Goal: Task Accomplishment & Management: Manage account settings

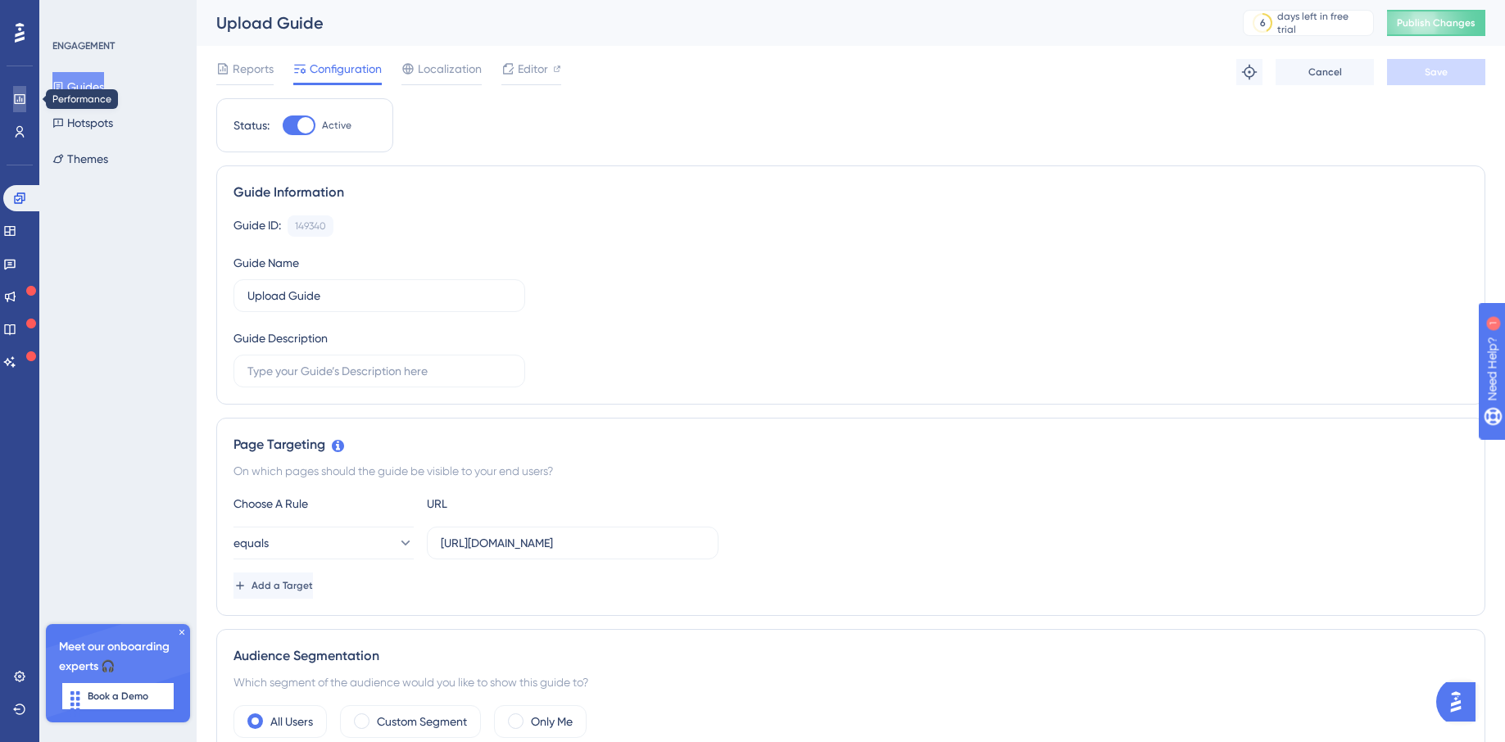
click at [16, 102] on icon at bounding box center [19, 99] width 13 height 13
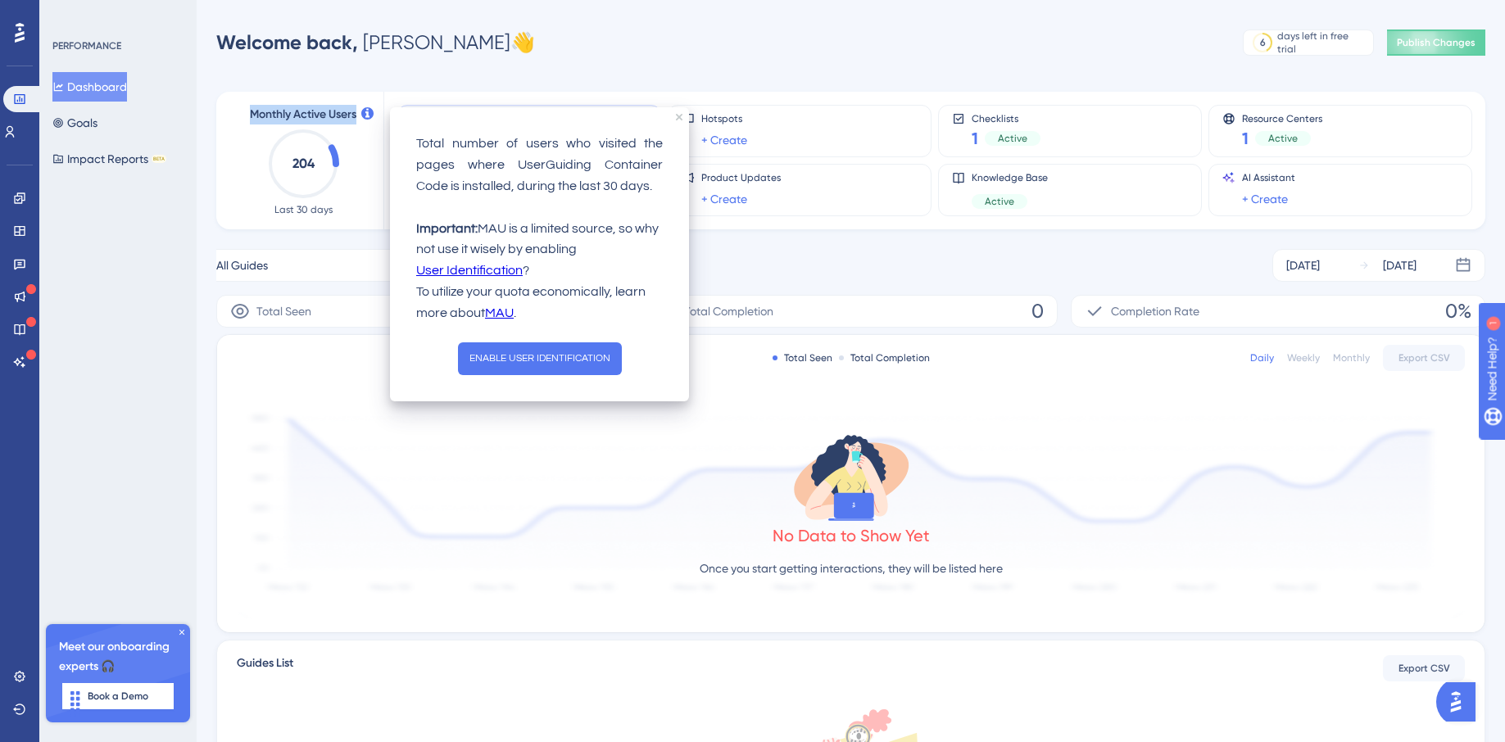
drag, startPoint x: 245, startPoint y: 111, endPoint x: 360, endPoint y: 114, distance: 114.7
click at [360, 114] on div "Monthly Active Users 204 Last 30 days" at bounding box center [303, 160] width 121 height 111
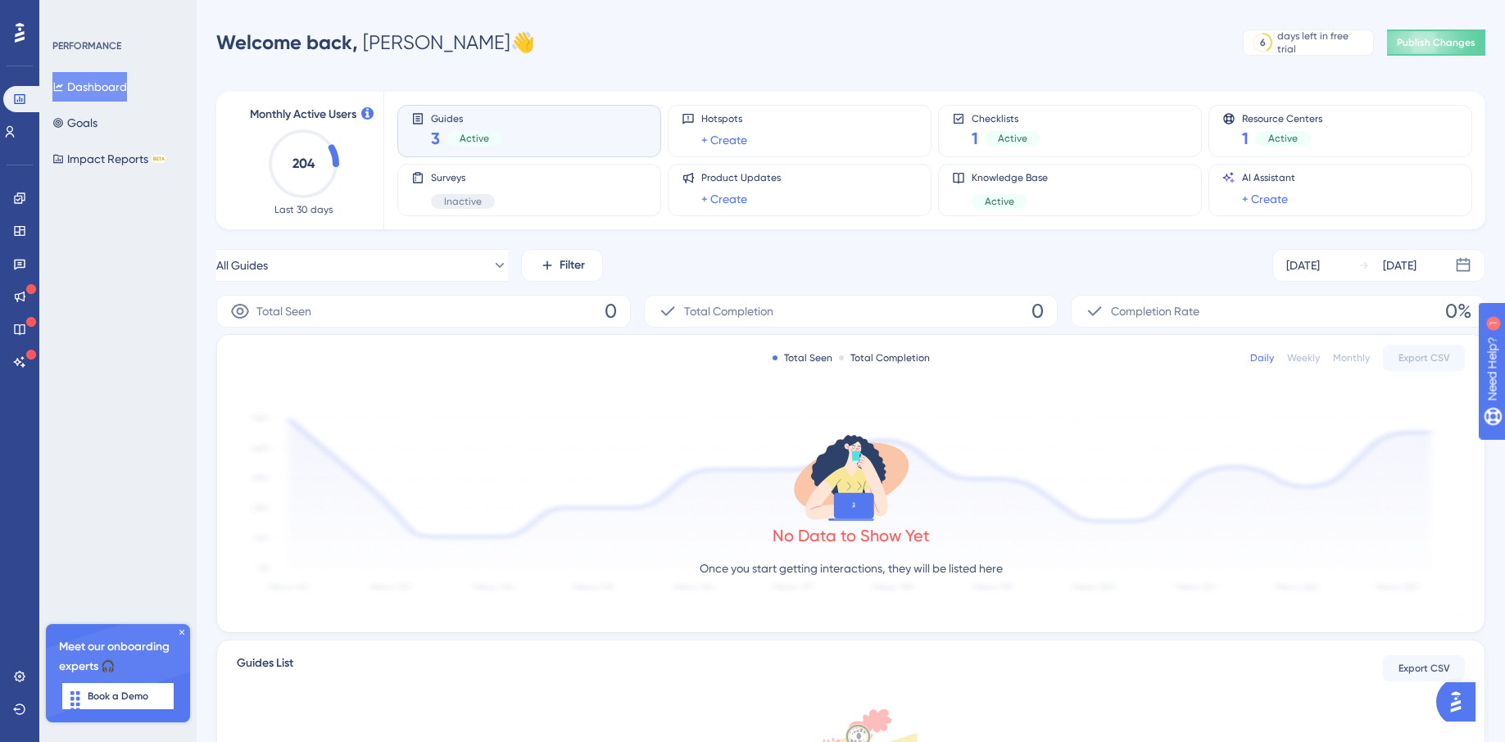
click at [352, 139] on div "Monthly Active Users 204 Last 30 days" at bounding box center [303, 160] width 121 height 111
drag, startPoint x: 291, startPoint y: 165, endPoint x: 324, endPoint y: 159, distance: 33.3
click at [324, 160] on icon "204" at bounding box center [303, 164] width 72 height 72
click at [354, 155] on div "Monthly Active Users 204 Last 30 days" at bounding box center [303, 160] width 121 height 111
click at [21, 201] on icon at bounding box center [19, 198] width 11 height 11
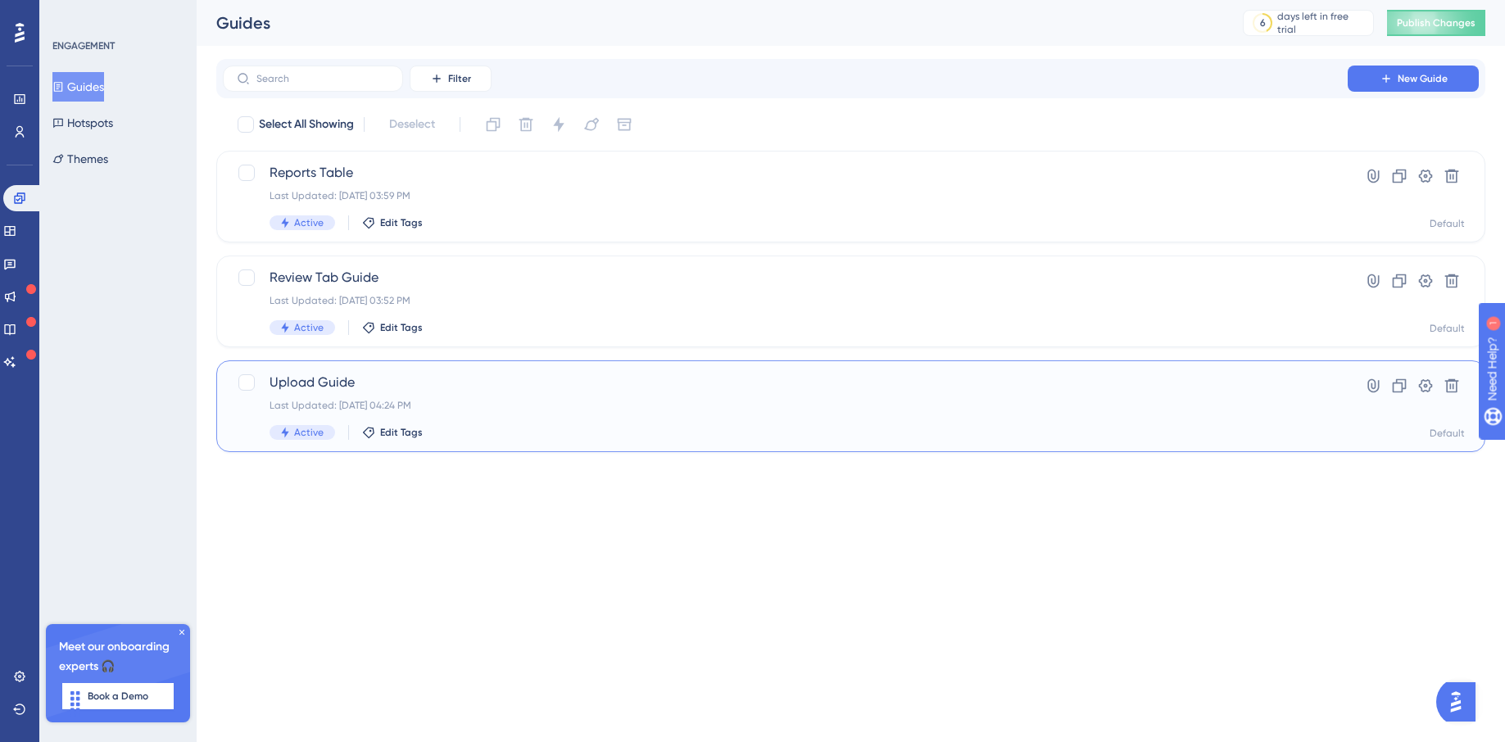
click at [342, 392] on span "Upload Guide" at bounding box center [786, 383] width 1032 height 20
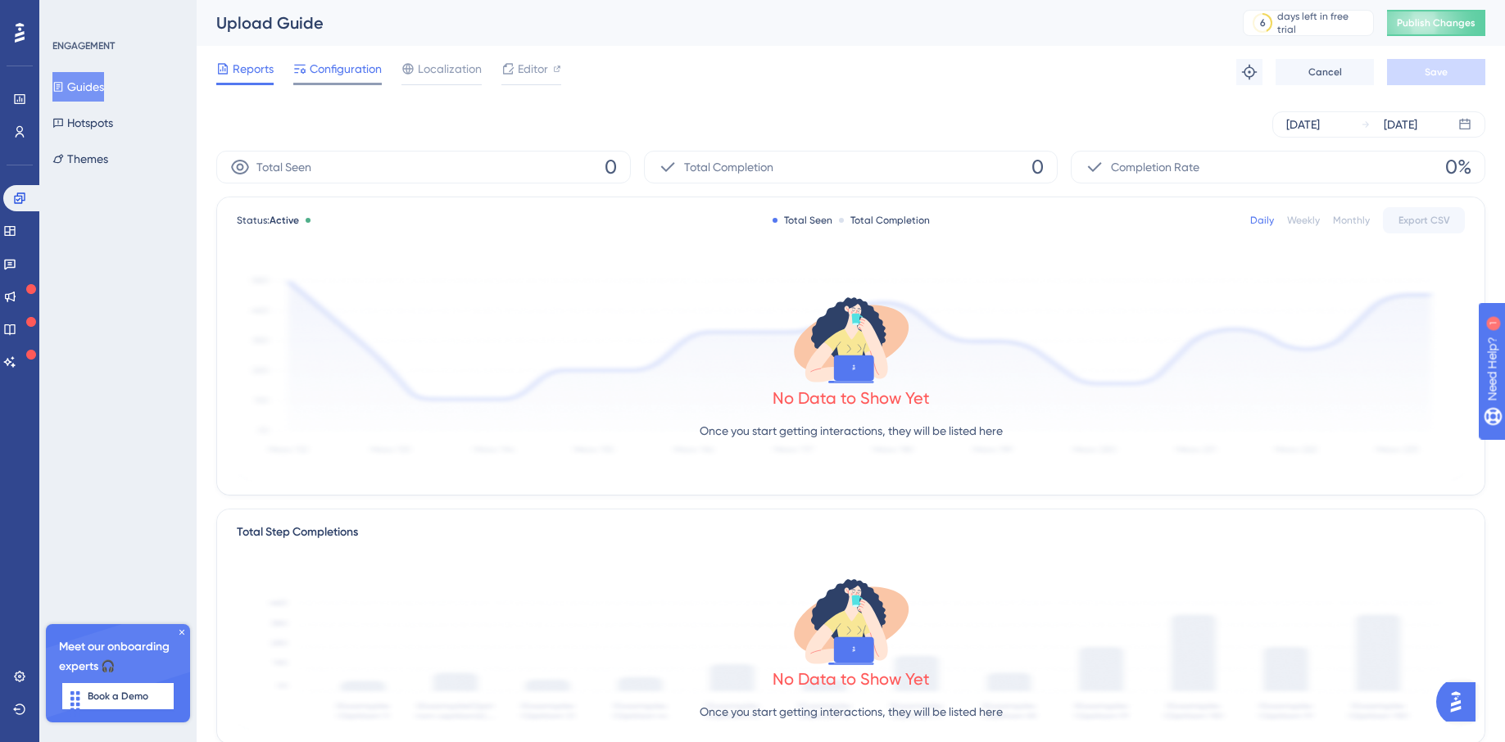
click at [318, 73] on span "Configuration" at bounding box center [346, 69] width 72 height 20
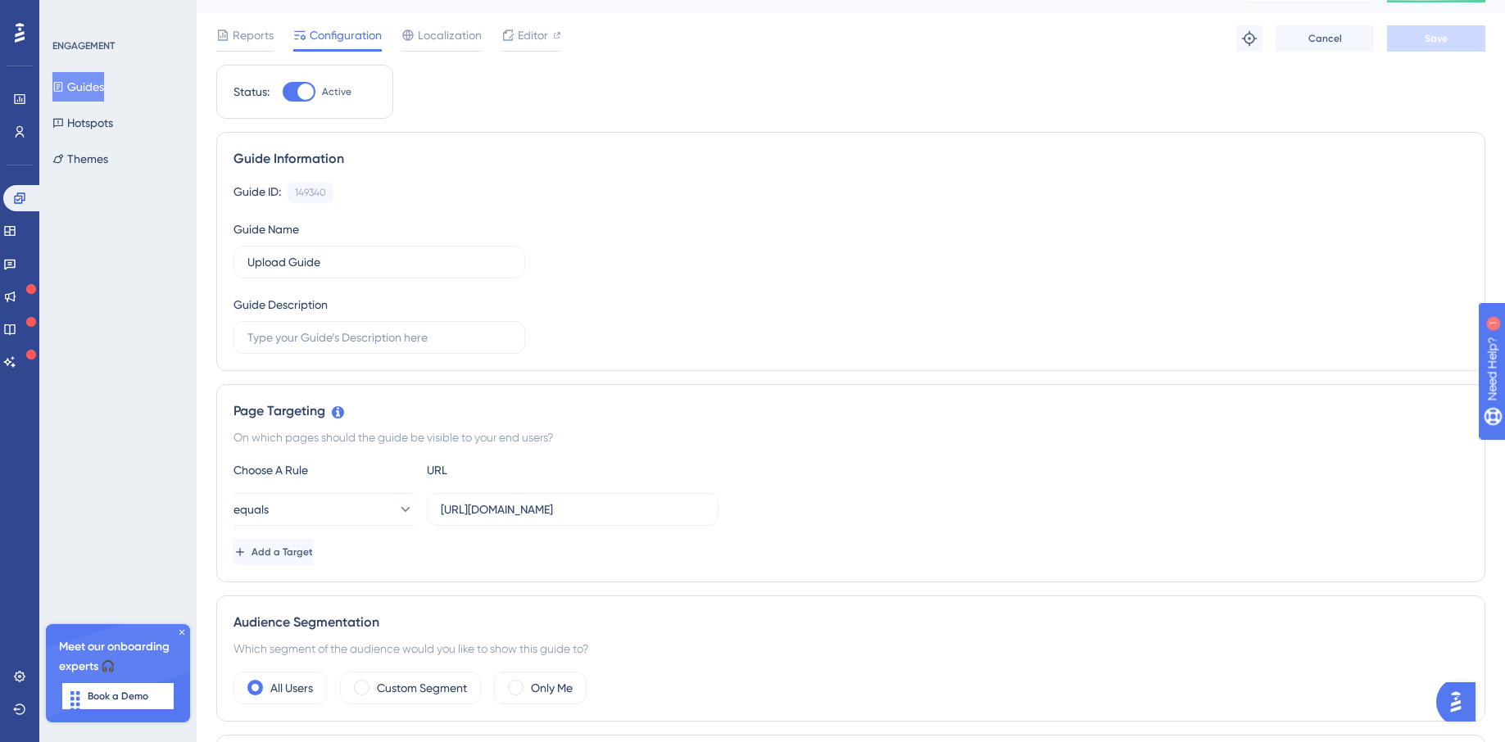
scroll to position [42, 0]
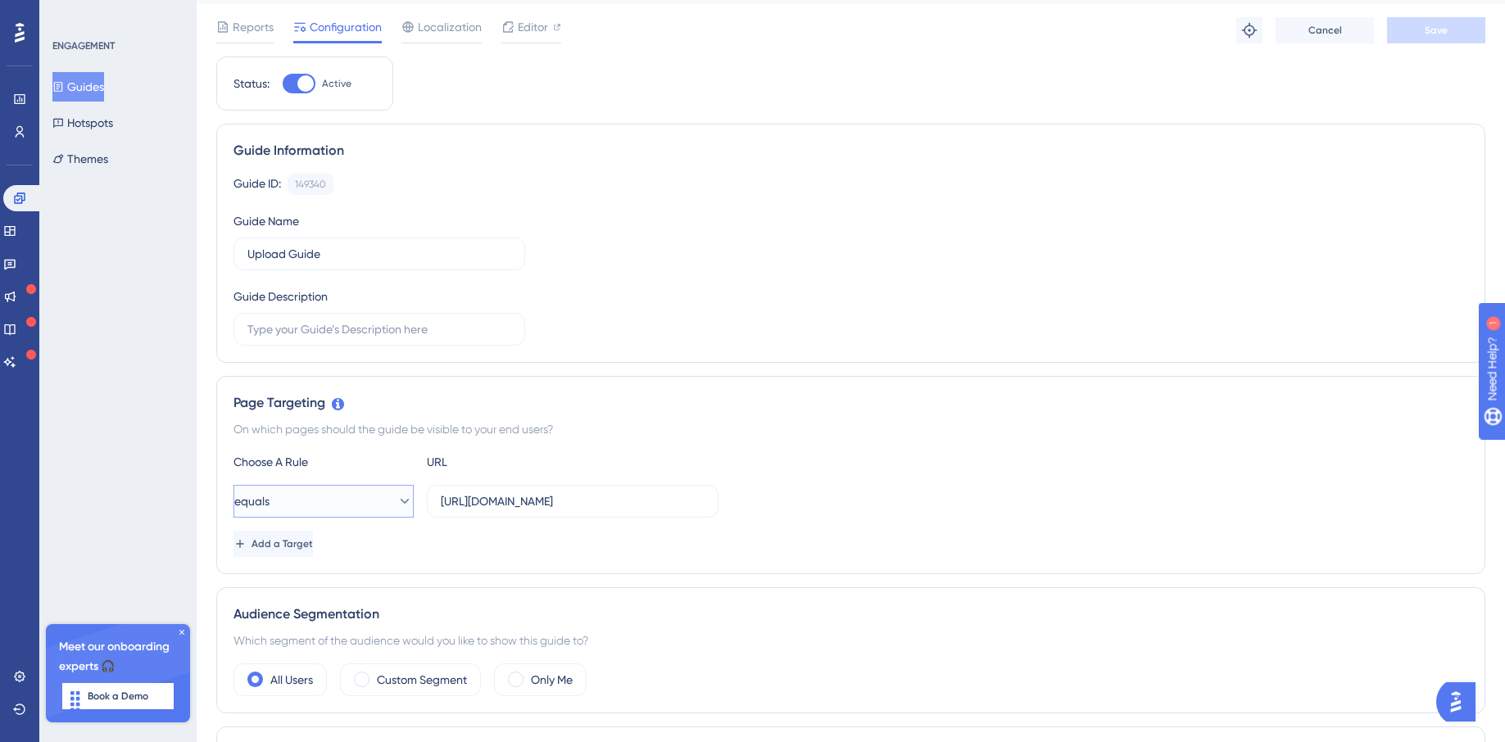
click at [324, 492] on button "equals" at bounding box center [324, 501] width 180 height 33
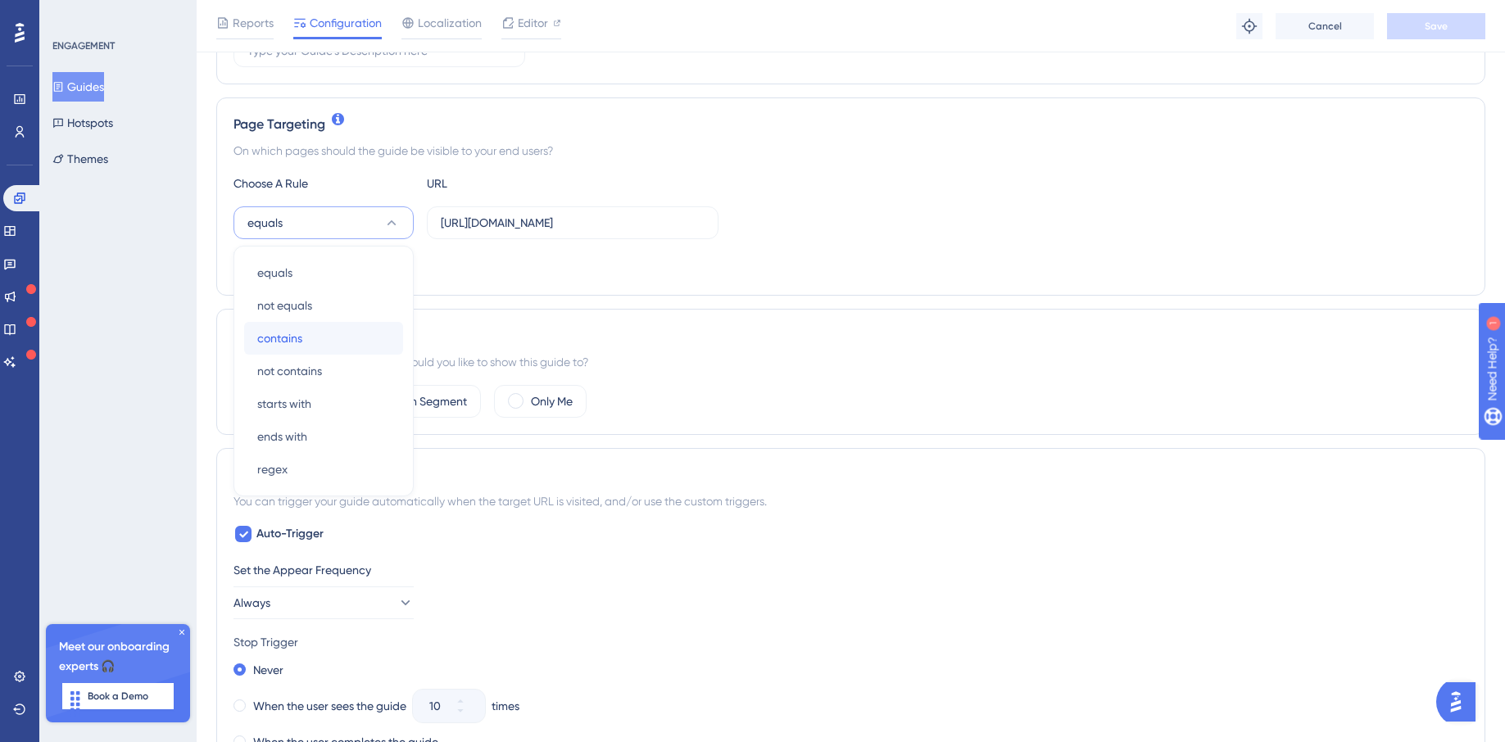
click at [276, 334] on span "contains" at bounding box center [279, 339] width 45 height 20
drag, startPoint x: 486, startPoint y: 220, endPoint x: 431, endPoint y: 220, distance: 54.9
click at [431, 220] on label "[URL][DOMAIN_NAME]" at bounding box center [573, 222] width 292 height 33
click at [470, 270] on div "Add a Target" at bounding box center [851, 265] width 1235 height 26
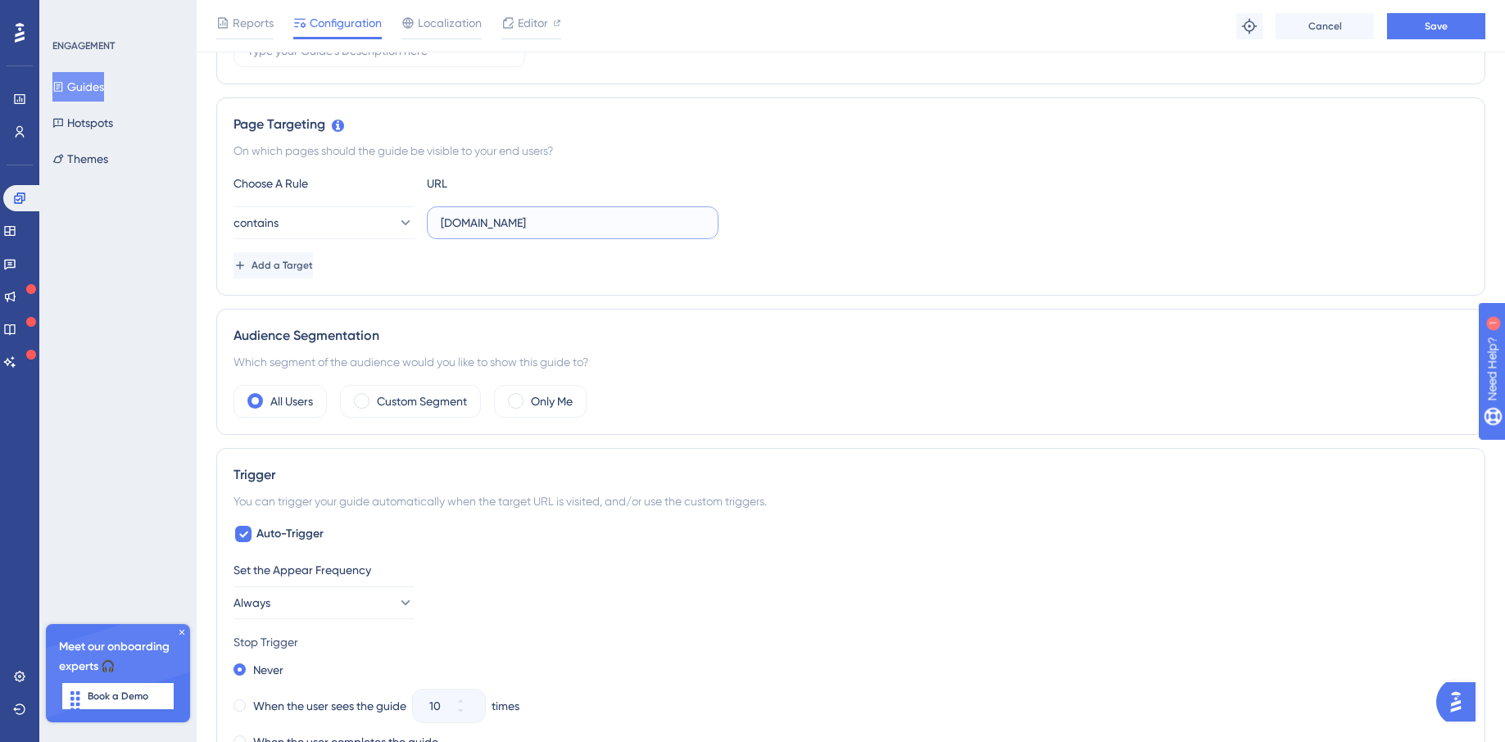
click at [441, 229] on input "[DOMAIN_NAME]" at bounding box center [573, 223] width 264 height 18
type input "[DOMAIN_NAME]"
click at [458, 276] on div "Add a Target" at bounding box center [851, 265] width 1235 height 26
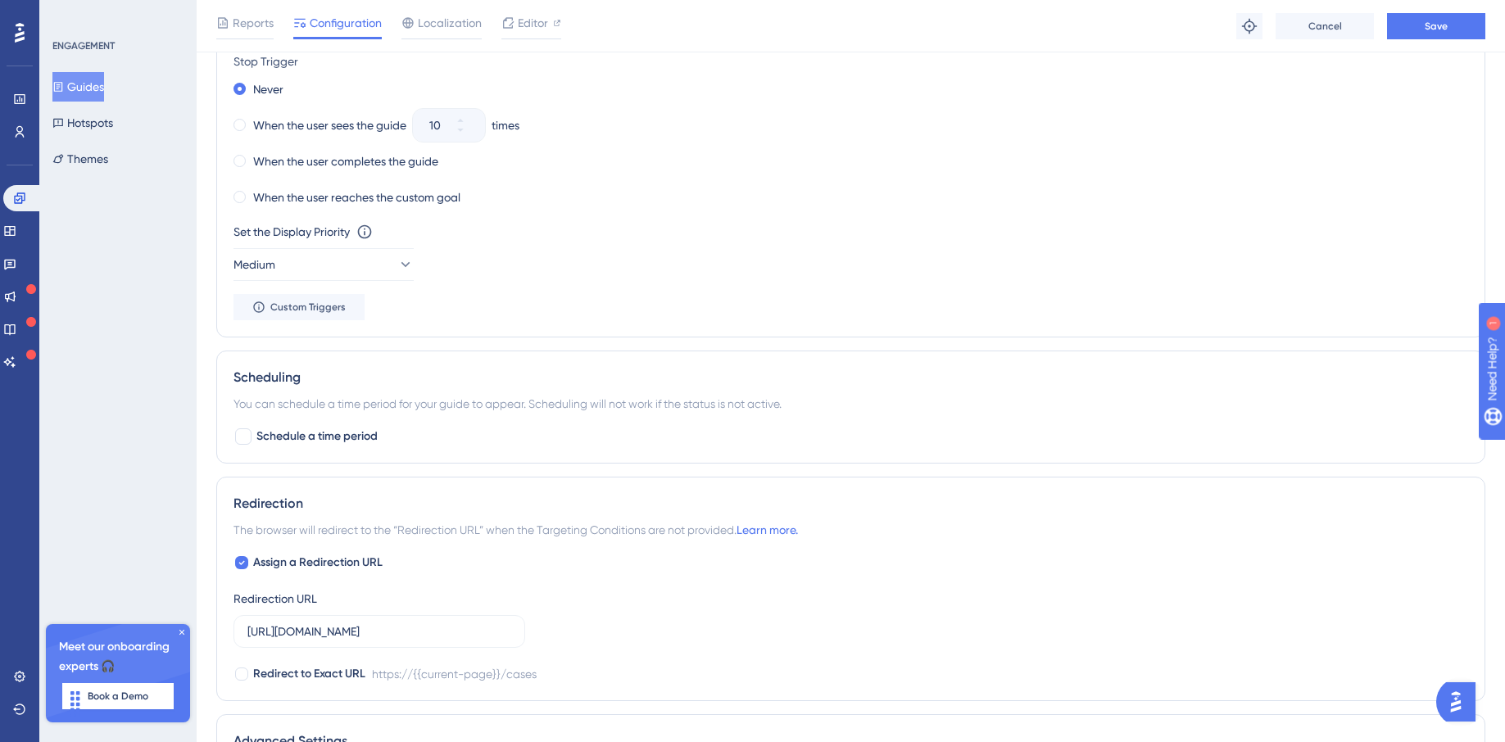
scroll to position [915, 0]
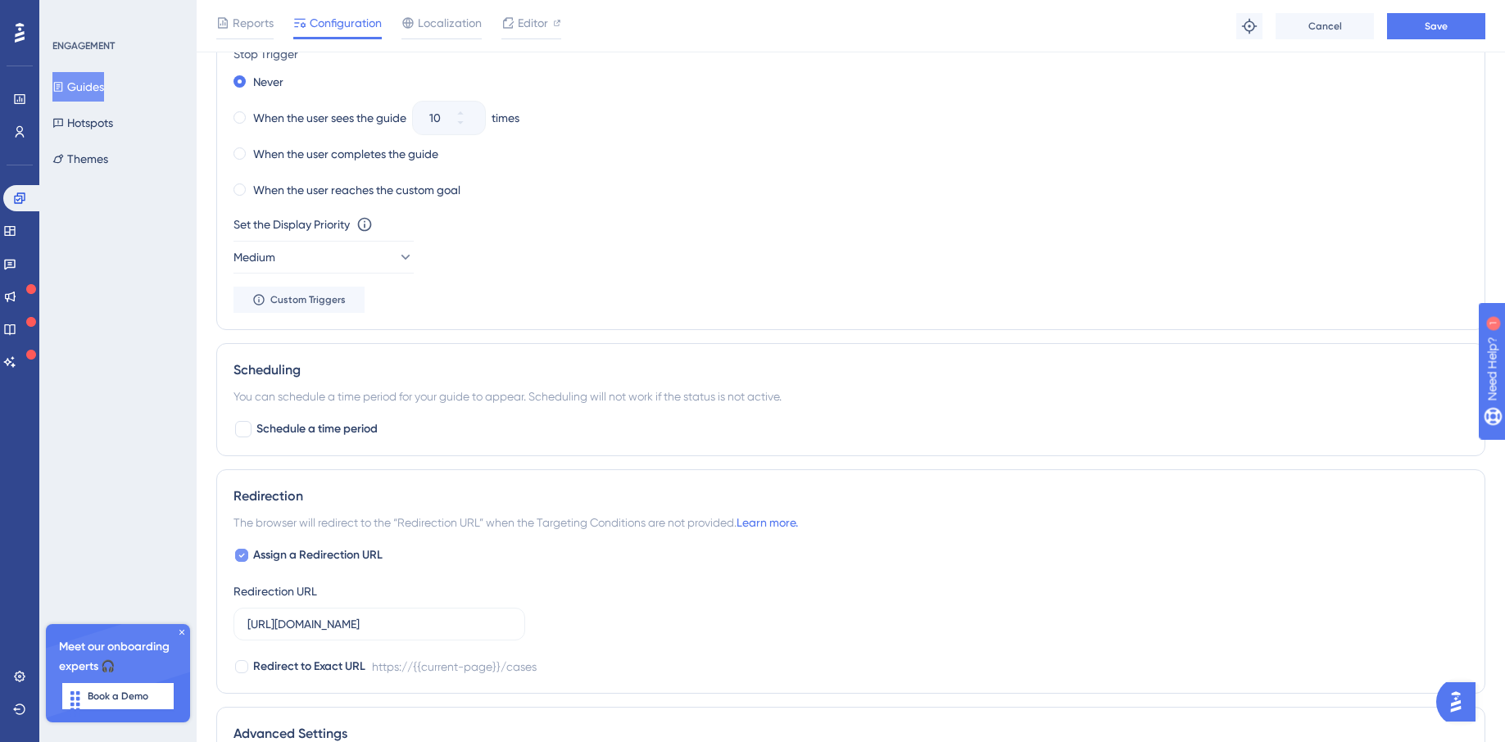
click at [248, 552] on div at bounding box center [242, 555] width 16 height 16
checkbox input "false"
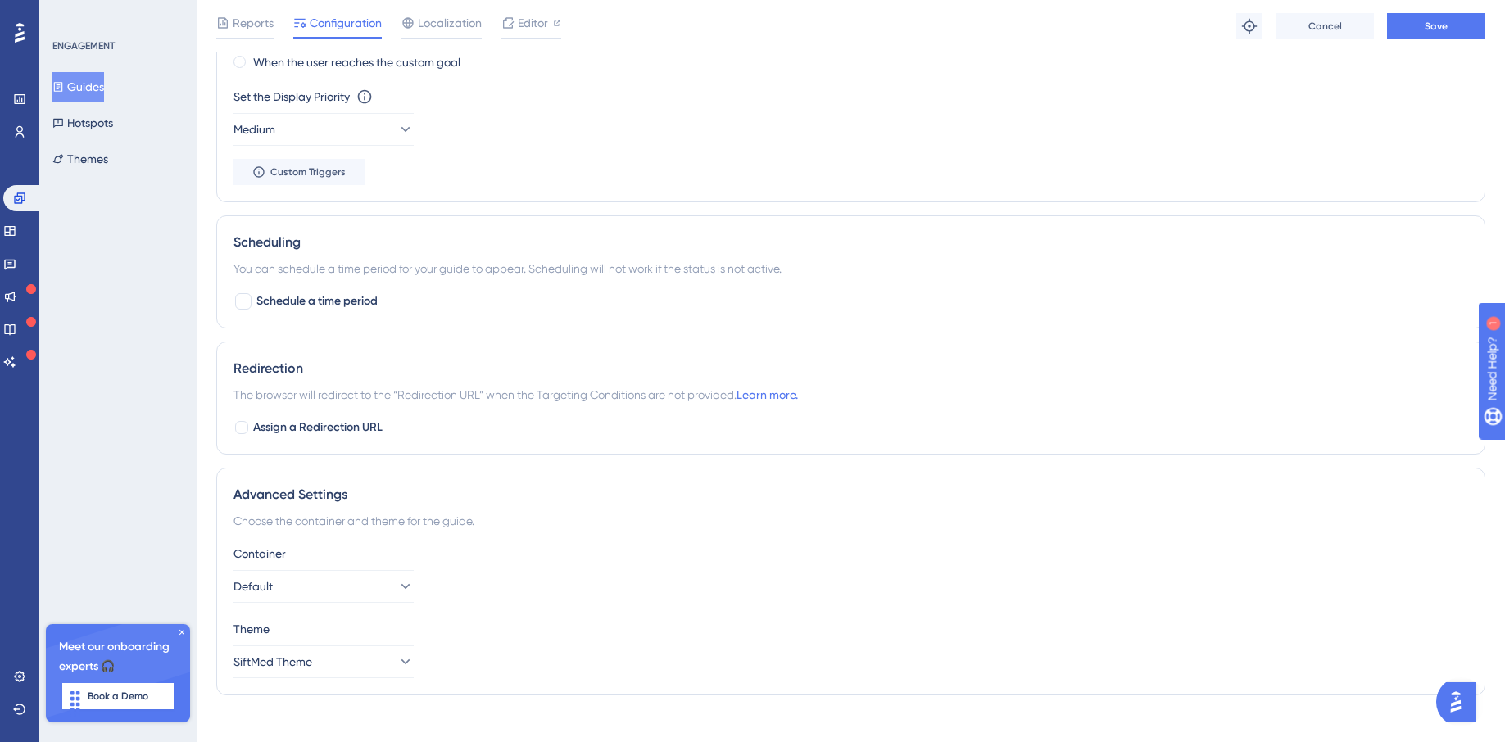
scroll to position [1062, 0]
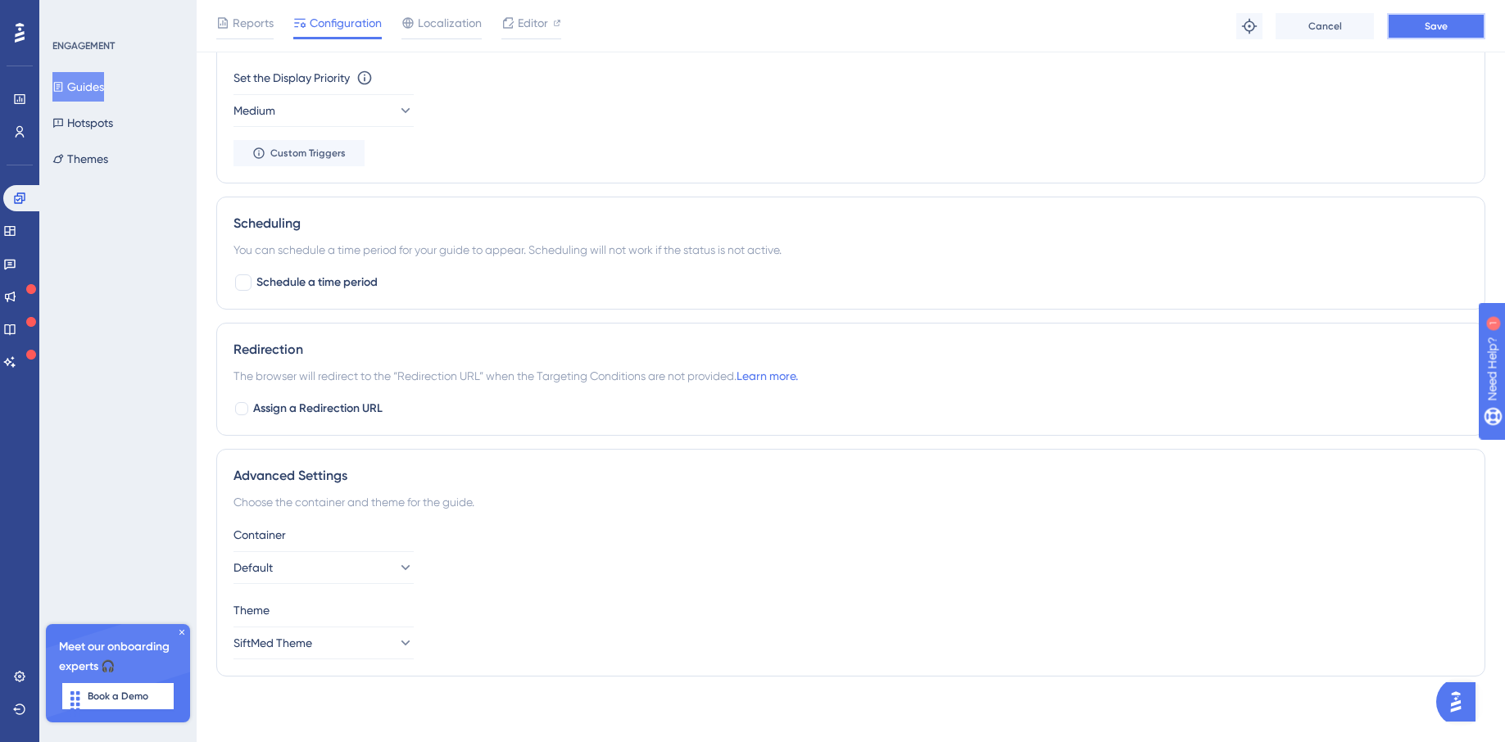
click at [1108, 26] on button "Save" at bounding box center [1436, 26] width 98 height 26
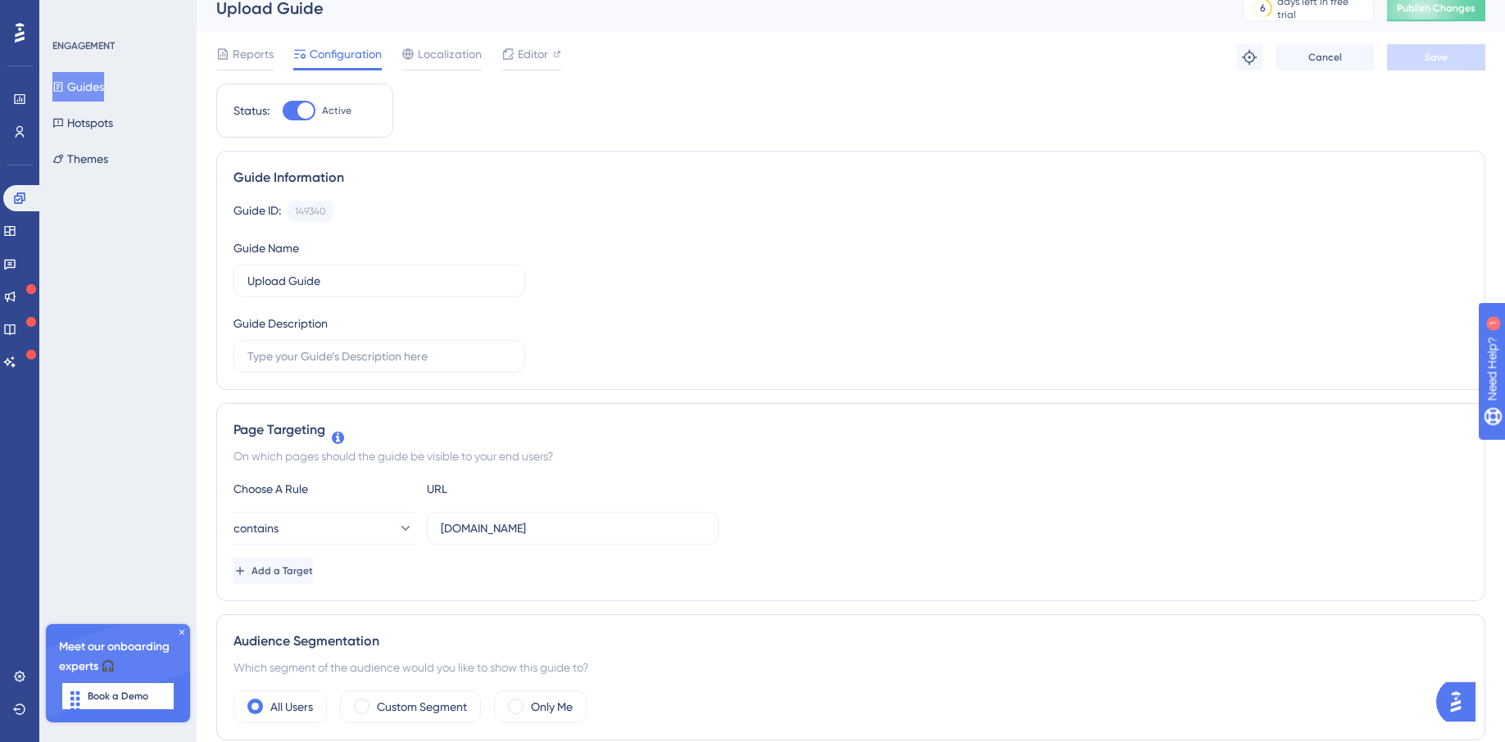
scroll to position [0, 0]
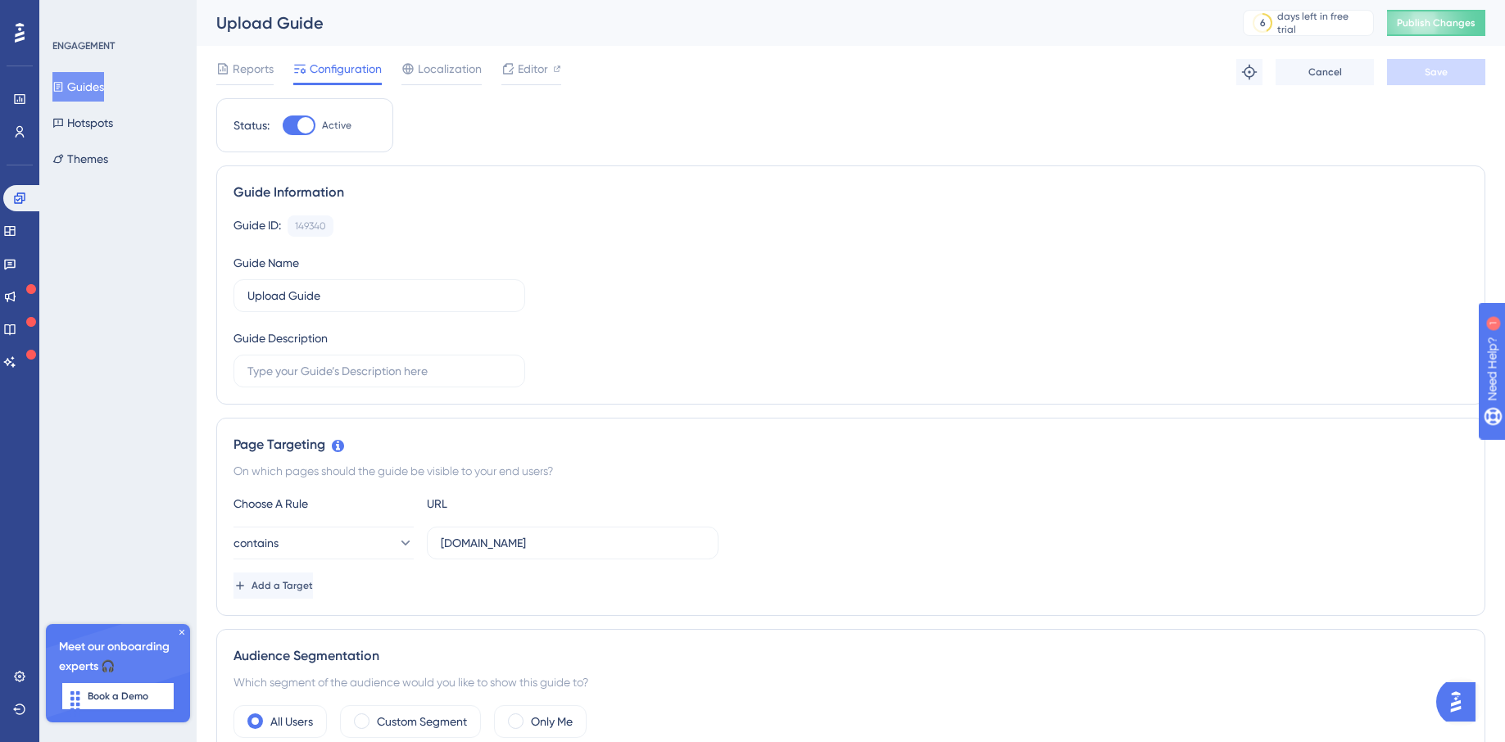
click at [7, 85] on div "Performance Users" at bounding box center [20, 95] width 26 height 99
click at [16, 96] on icon at bounding box center [19, 99] width 13 height 13
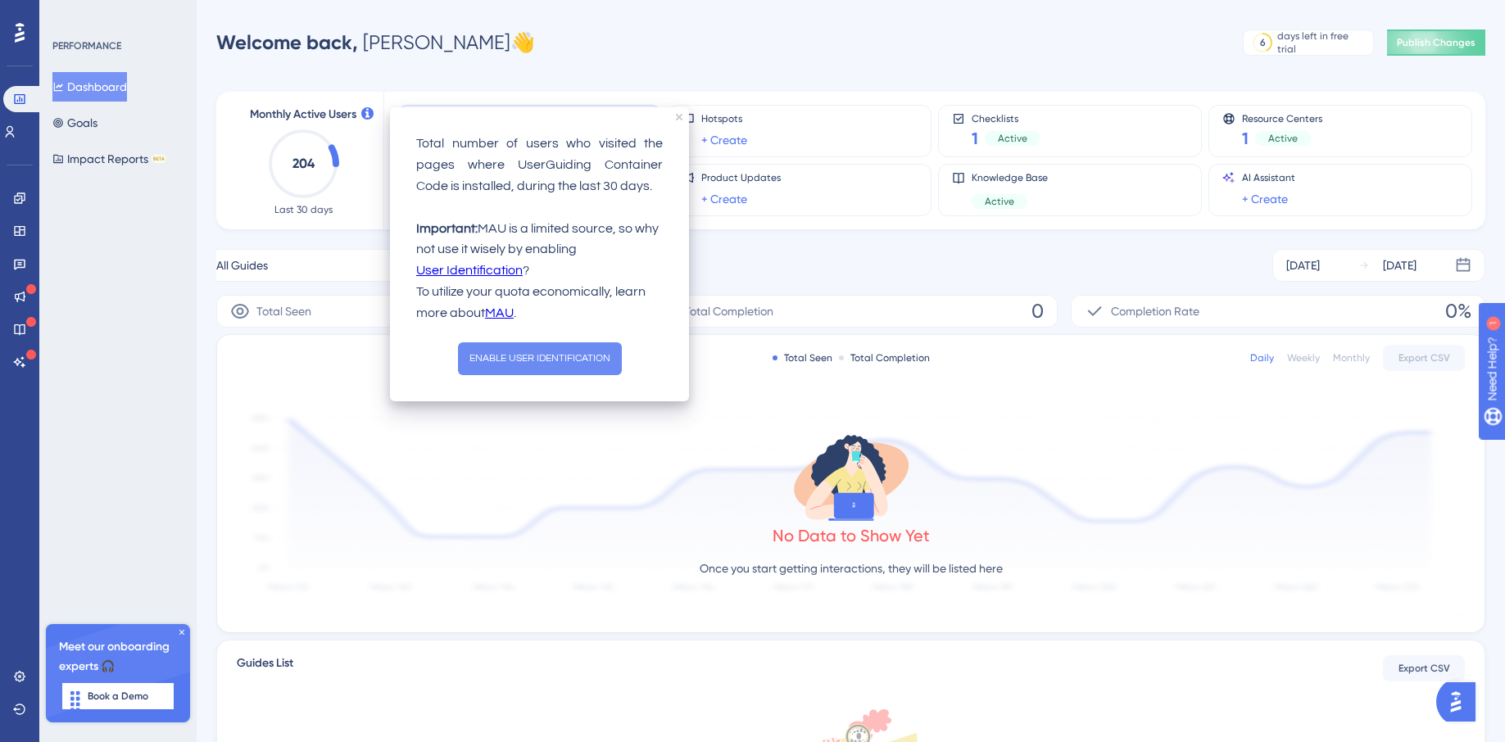
click at [551, 362] on button "ENABLE USER IDENTIFICATION" at bounding box center [540, 358] width 164 height 33
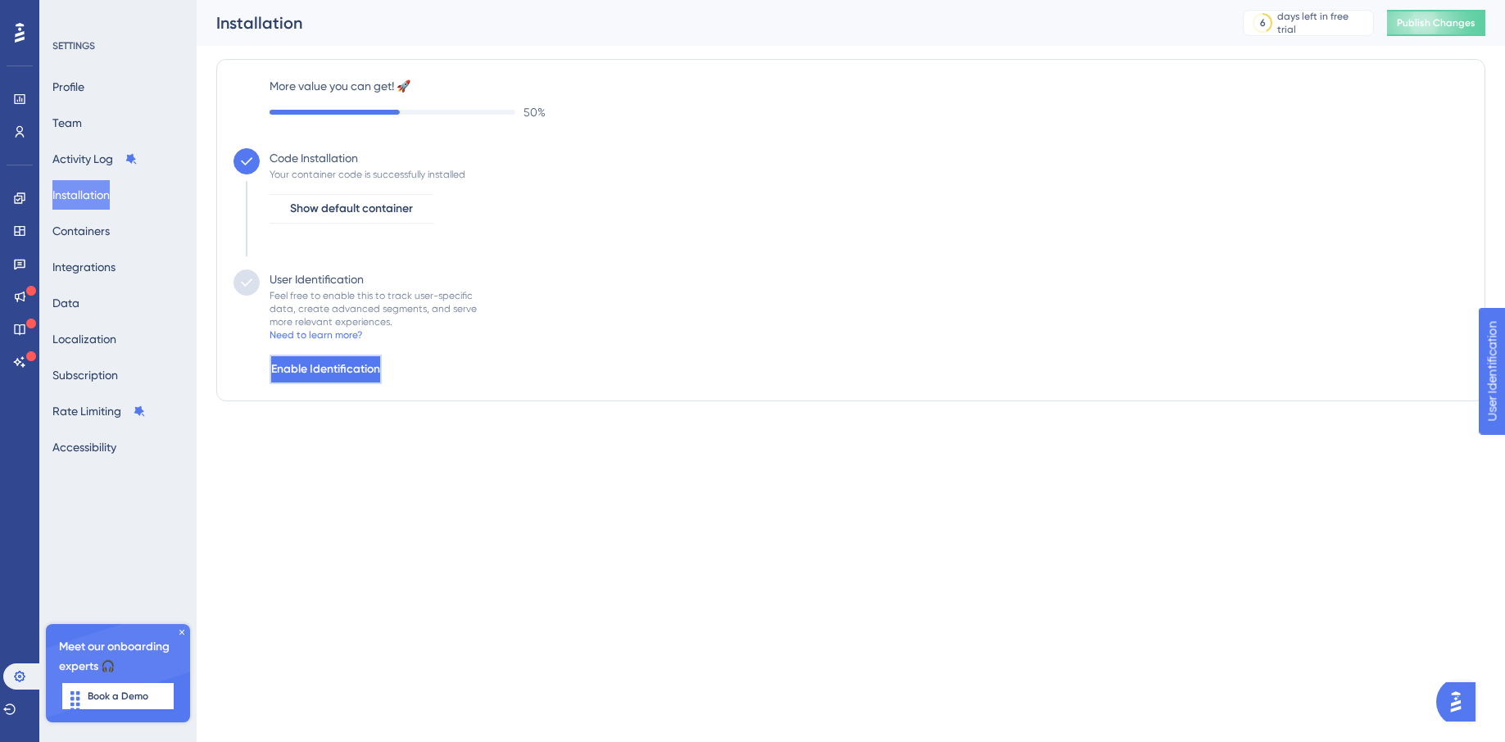
click at [380, 368] on span "Enable Identification" at bounding box center [325, 370] width 109 height 20
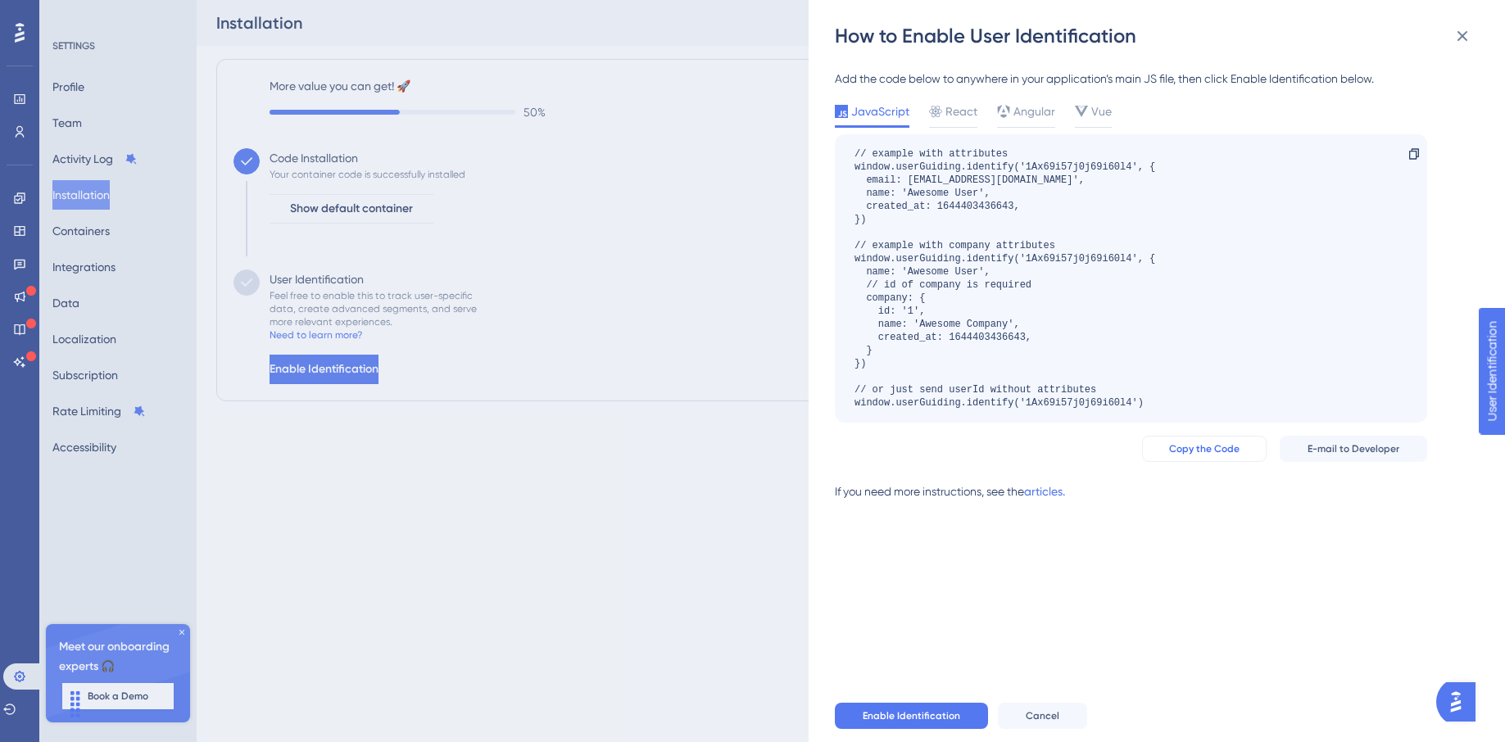
click at [1191, 448] on span "Copy the Code" at bounding box center [1204, 448] width 70 height 13
click at [950, 109] on span "React" at bounding box center [962, 112] width 32 height 20
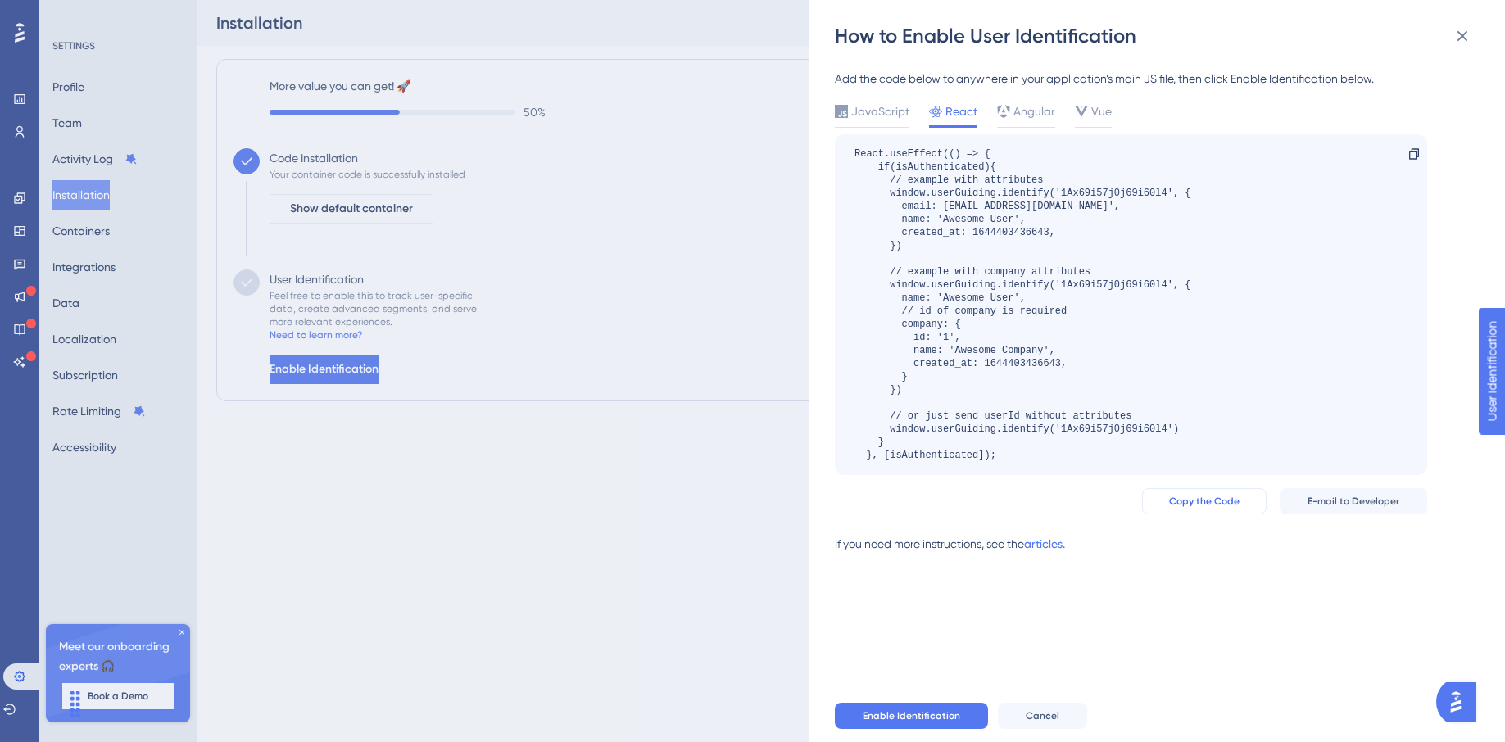
click at [1207, 502] on span "Copy the Code" at bounding box center [1204, 501] width 70 height 13
click at [1058, 545] on link "articles." at bounding box center [1044, 550] width 41 height 33
click at [1322, 497] on span "E-mail to Developer" at bounding box center [1354, 501] width 92 height 13
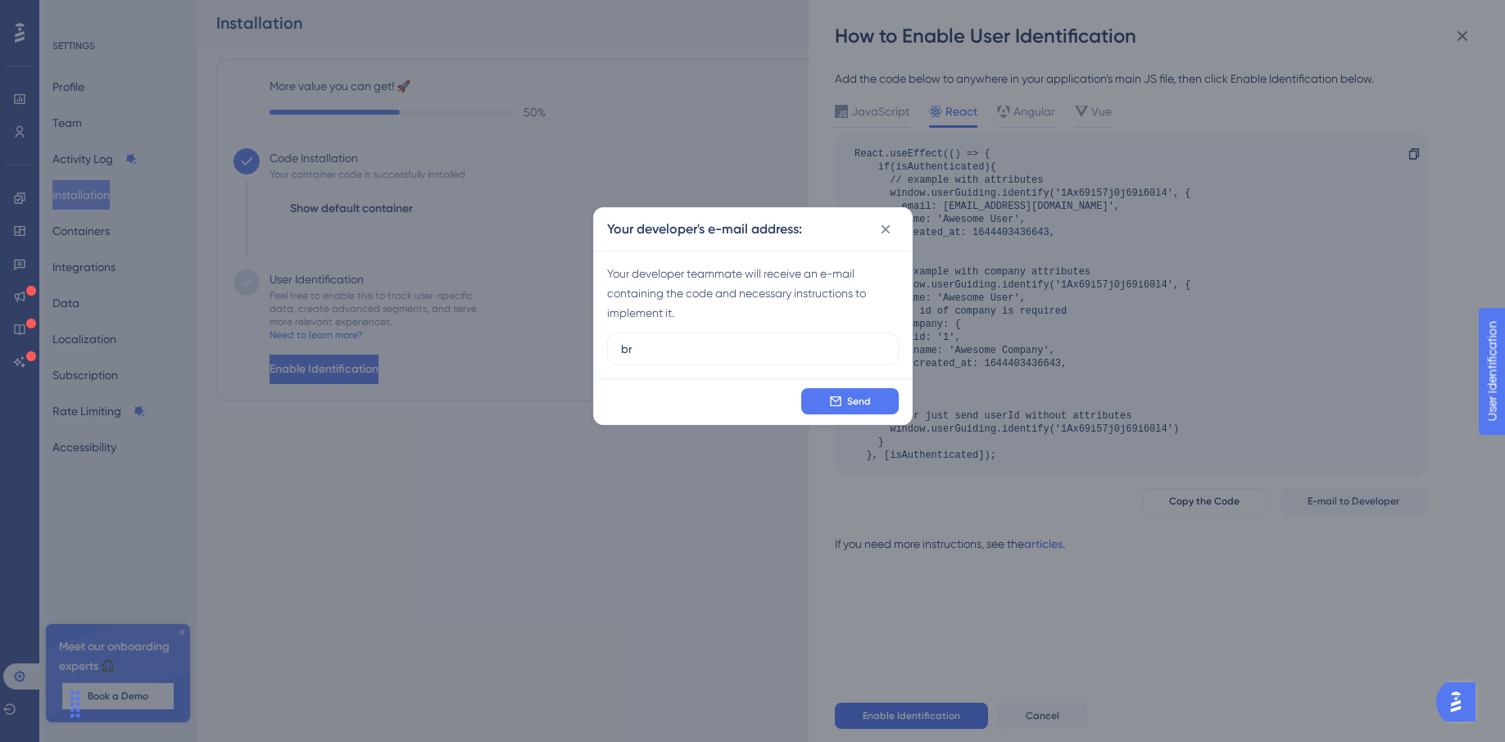
type input "b"
type input "zack@siftmed.ca"
click at [860, 403] on span "Send" at bounding box center [859, 401] width 24 height 13
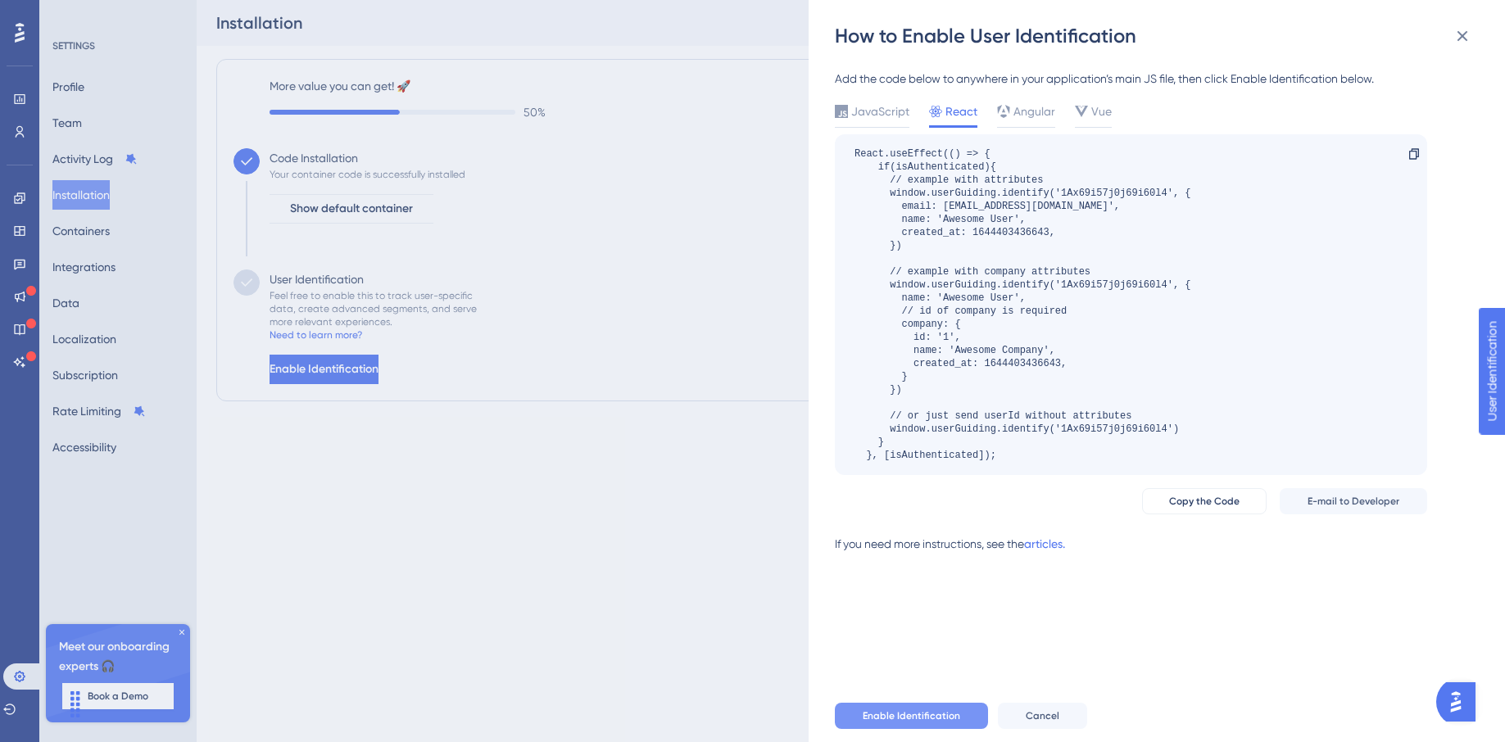
click at [898, 714] on span "Enable Identification" at bounding box center [912, 716] width 98 height 13
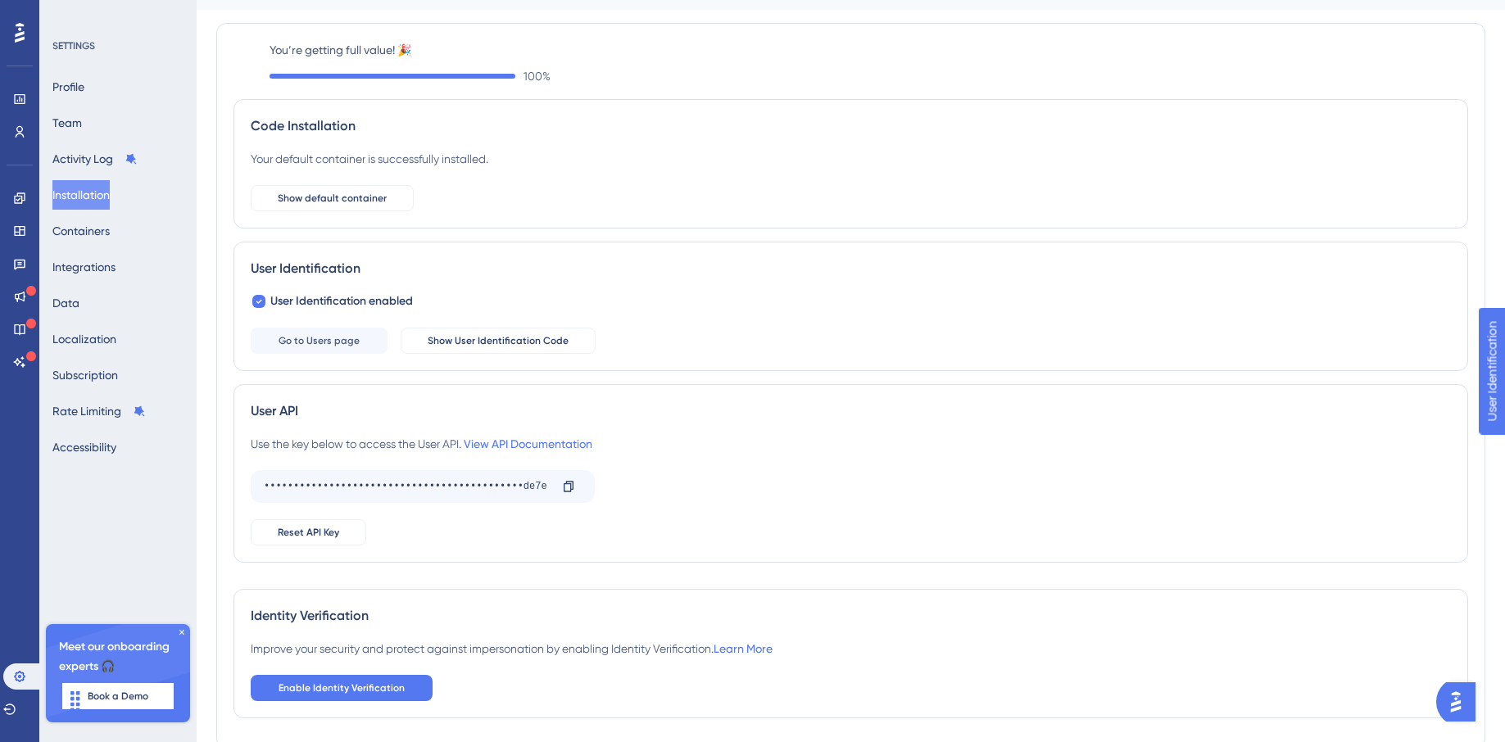
scroll to position [39, 0]
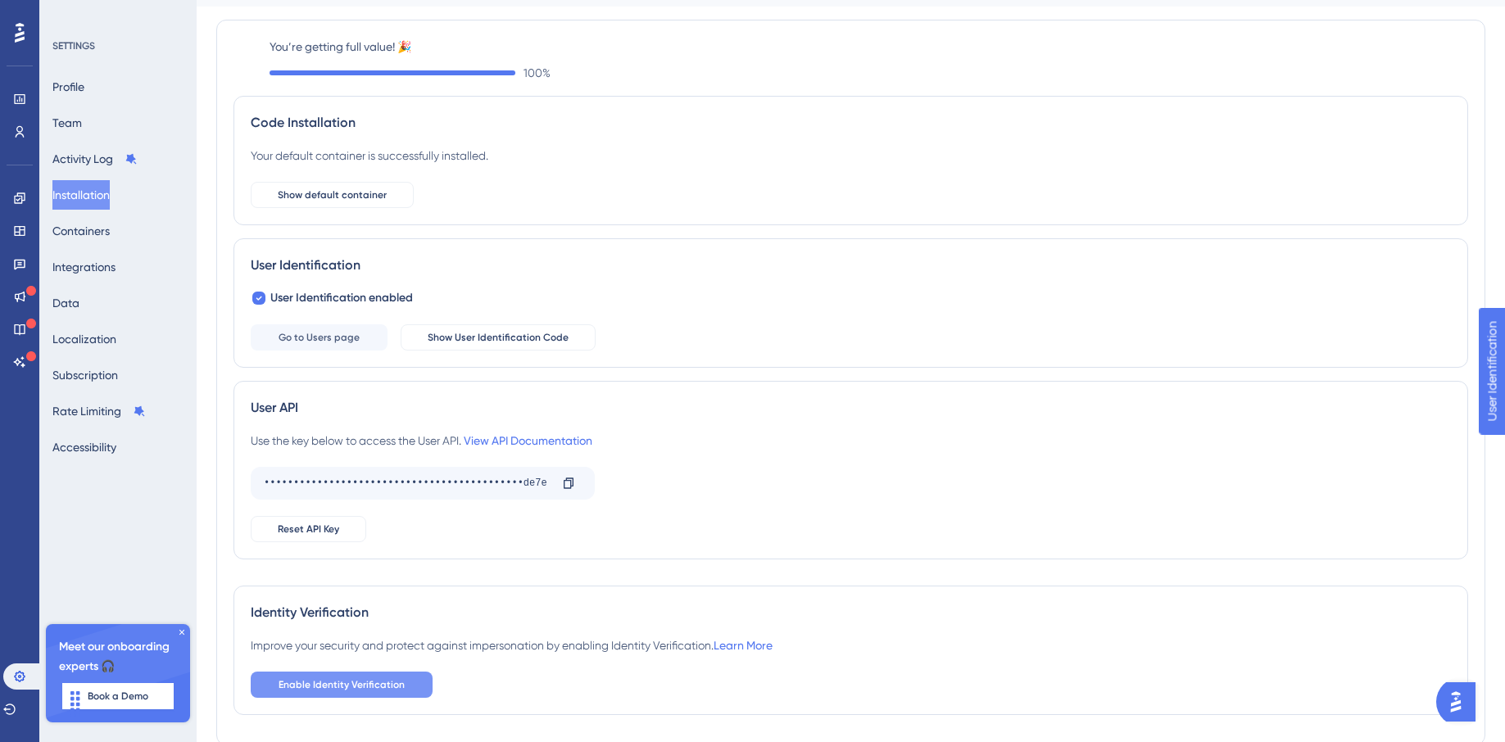
click at [347, 687] on span "Enable Identity Verification" at bounding box center [342, 684] width 126 height 13
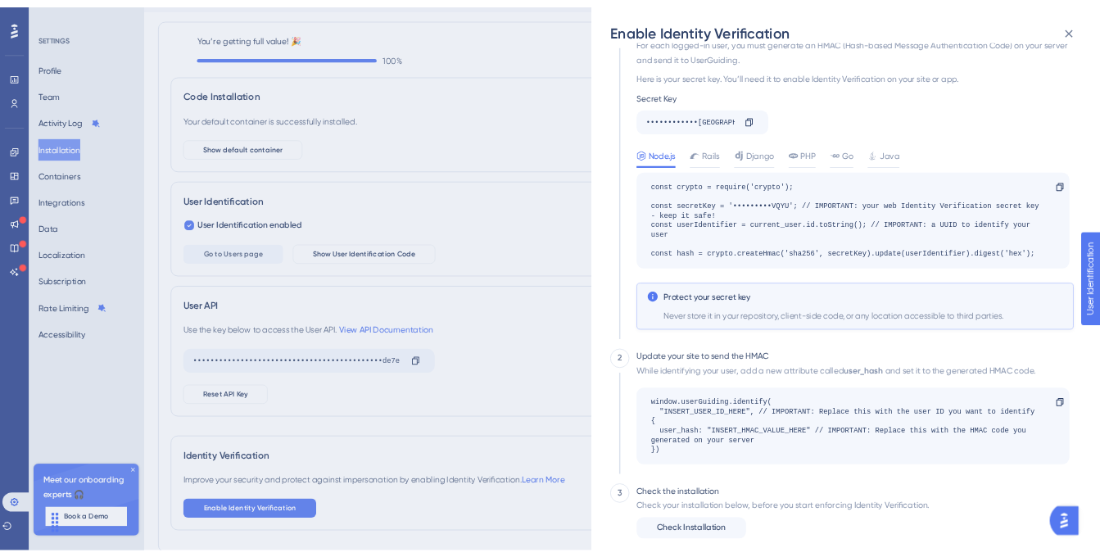
scroll to position [46, 0]
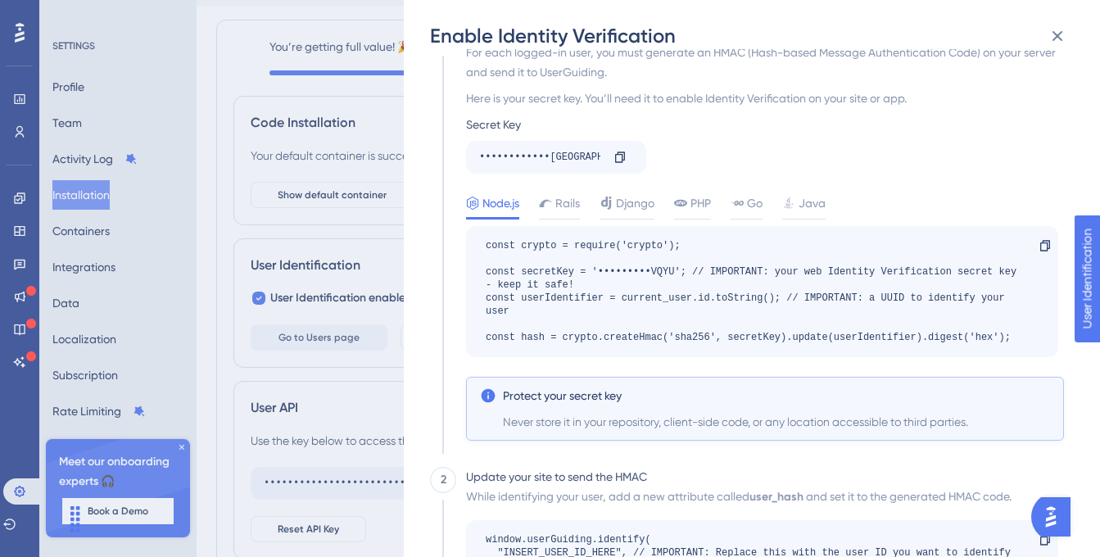
click at [3, 92] on div "Enable Identity Verification 1 HMAC For each logged-in user, you must generate …" at bounding box center [550, 278] width 1100 height 557
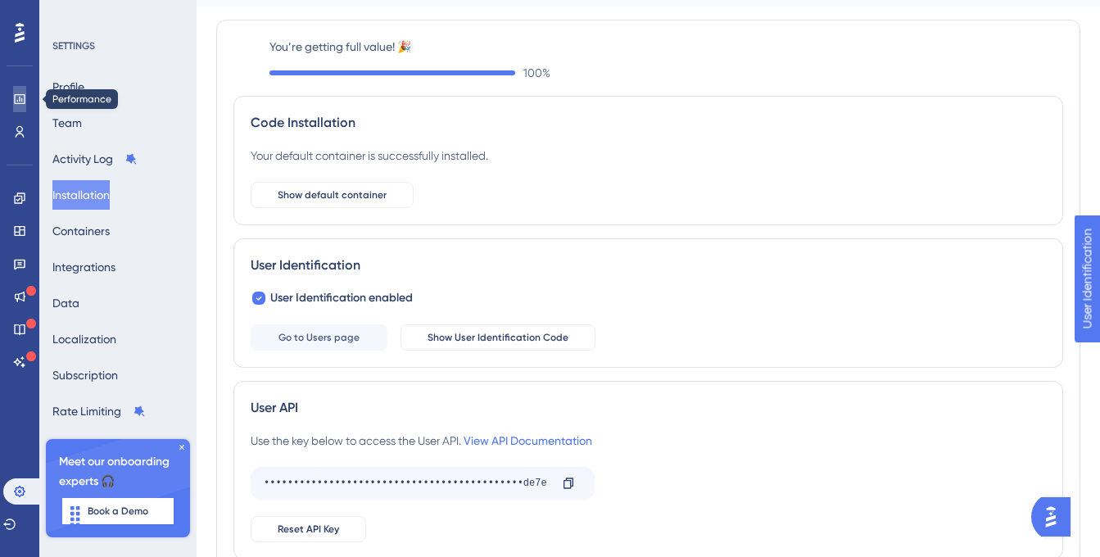
click at [13, 90] on link at bounding box center [19, 99] width 13 height 26
